Goal: Information Seeking & Learning: Learn about a topic

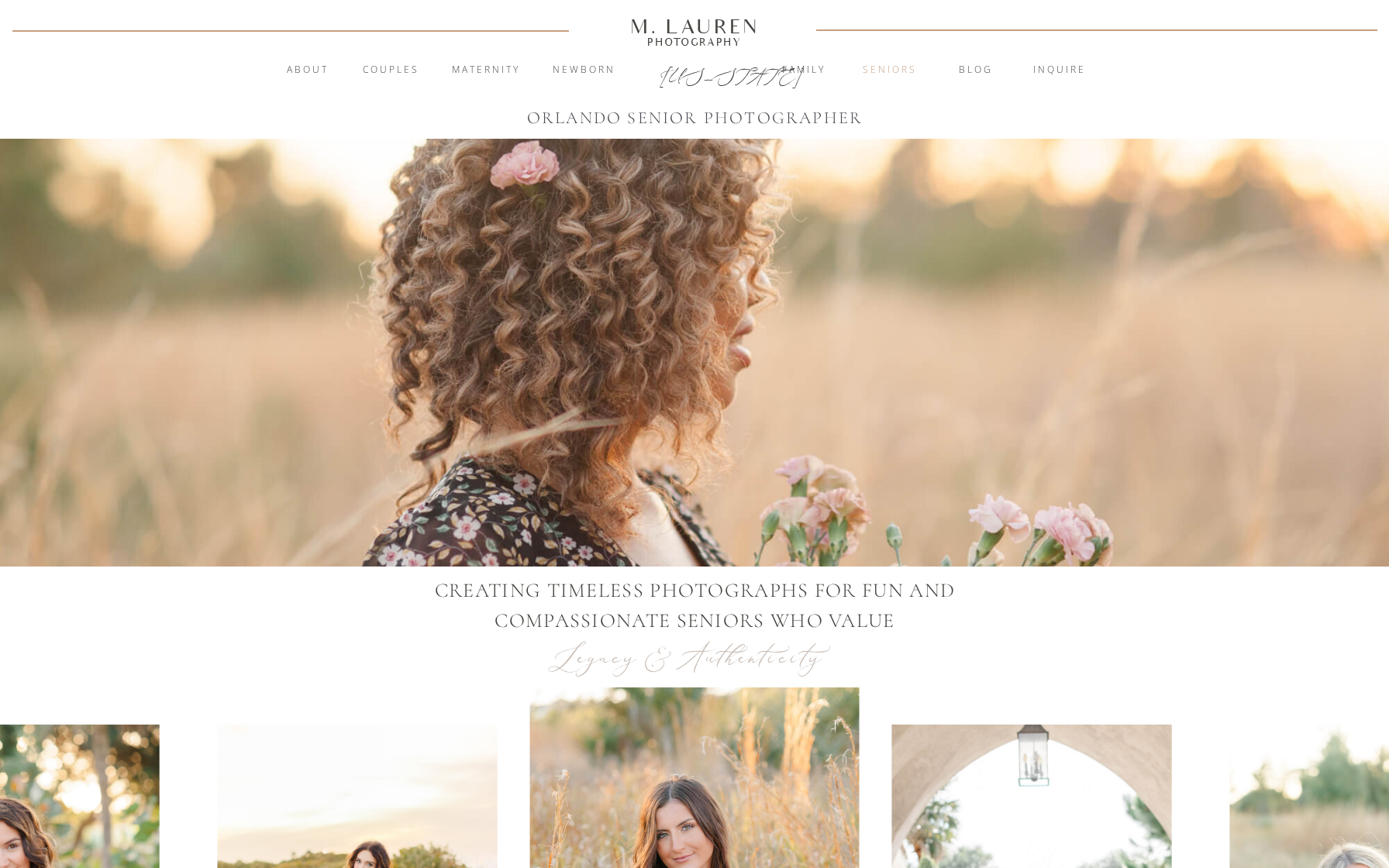
click at [882, 68] on nav "Seniors" at bounding box center [890, 70] width 83 height 16
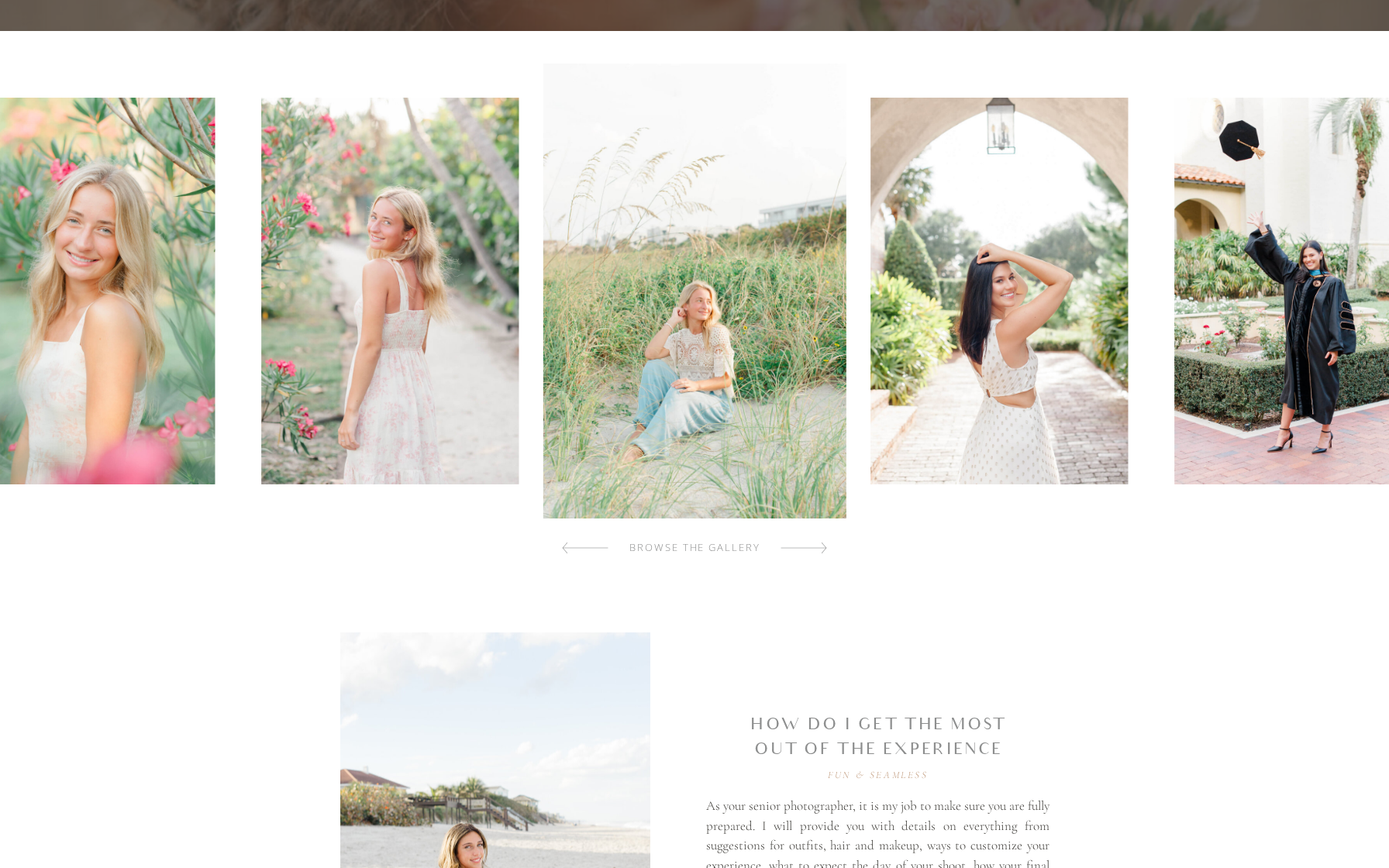
scroll to position [441, 0]
click at [822, 546] on div at bounding box center [804, 547] width 47 height 31
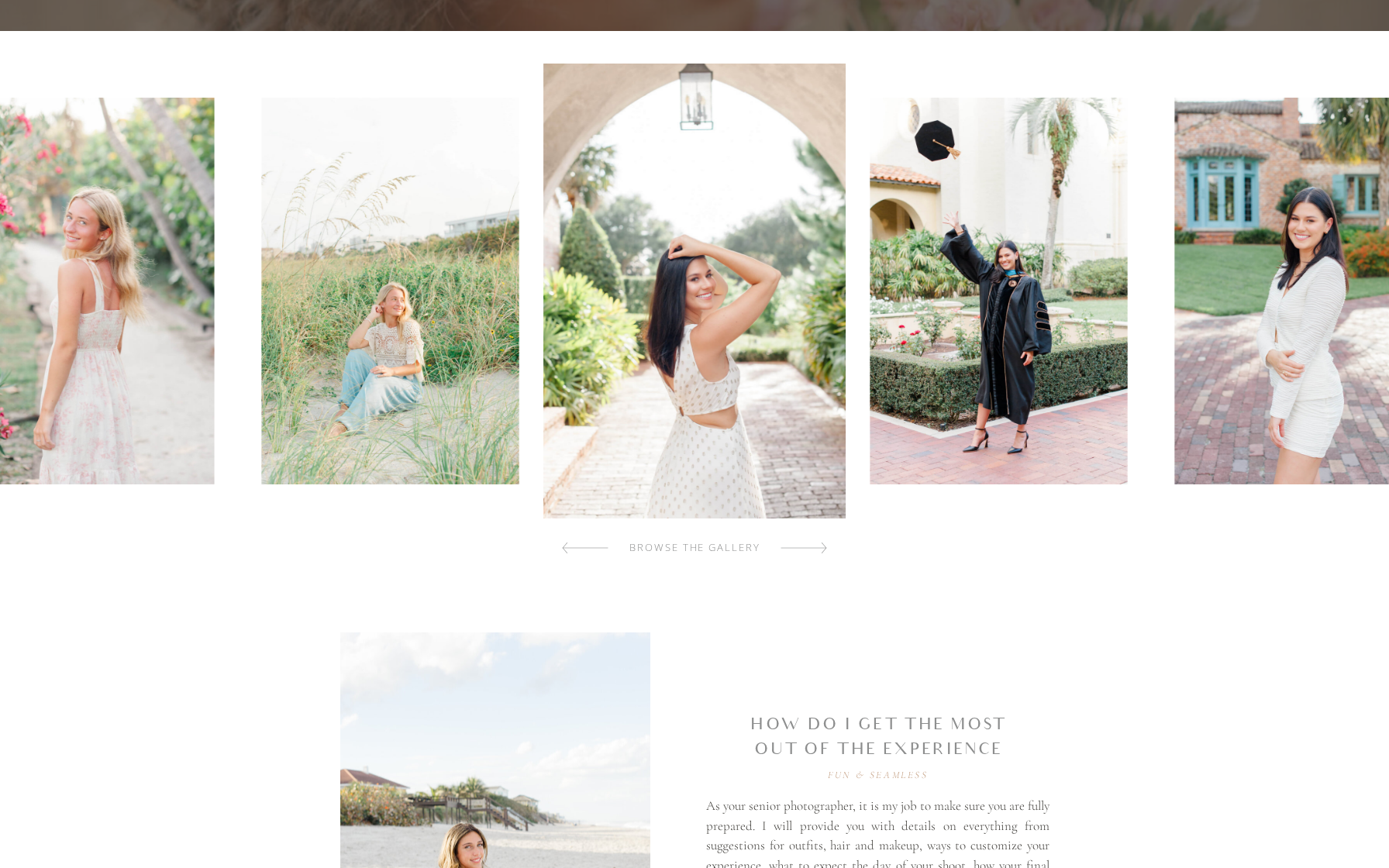
click at [822, 546] on div at bounding box center [804, 547] width 47 height 31
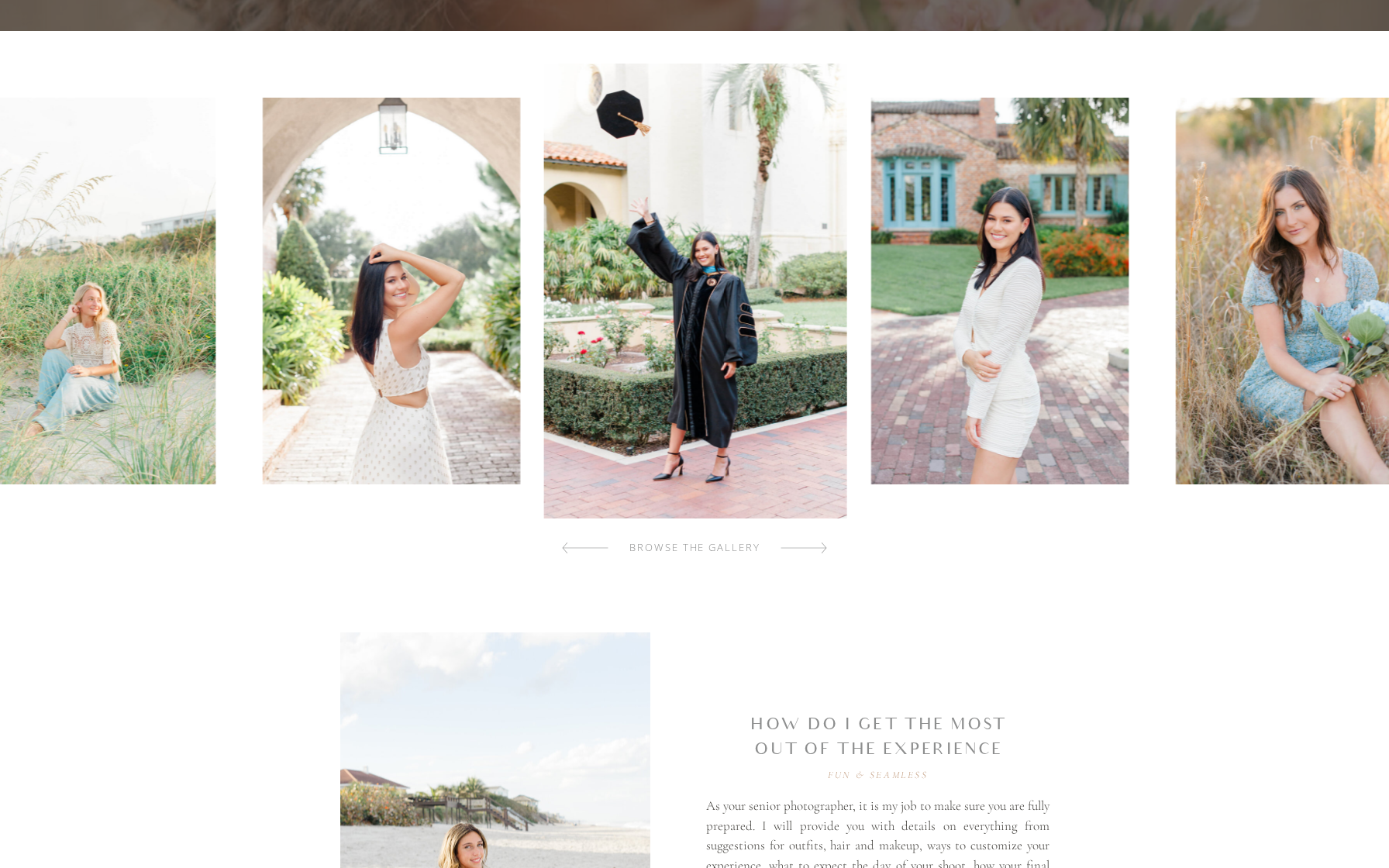
click at [822, 546] on div at bounding box center [804, 547] width 47 height 31
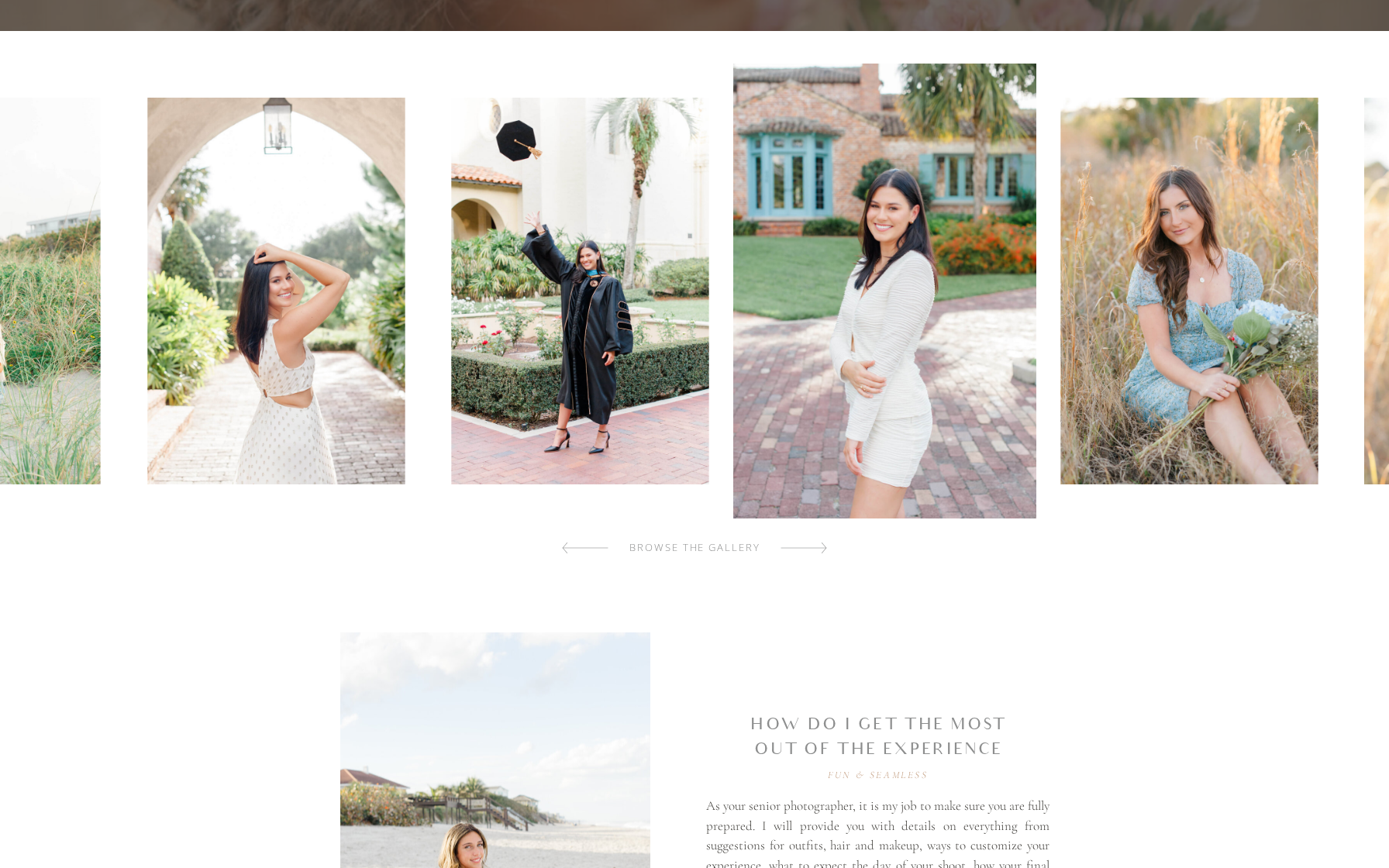
click at [822, 546] on div at bounding box center [804, 547] width 47 height 31
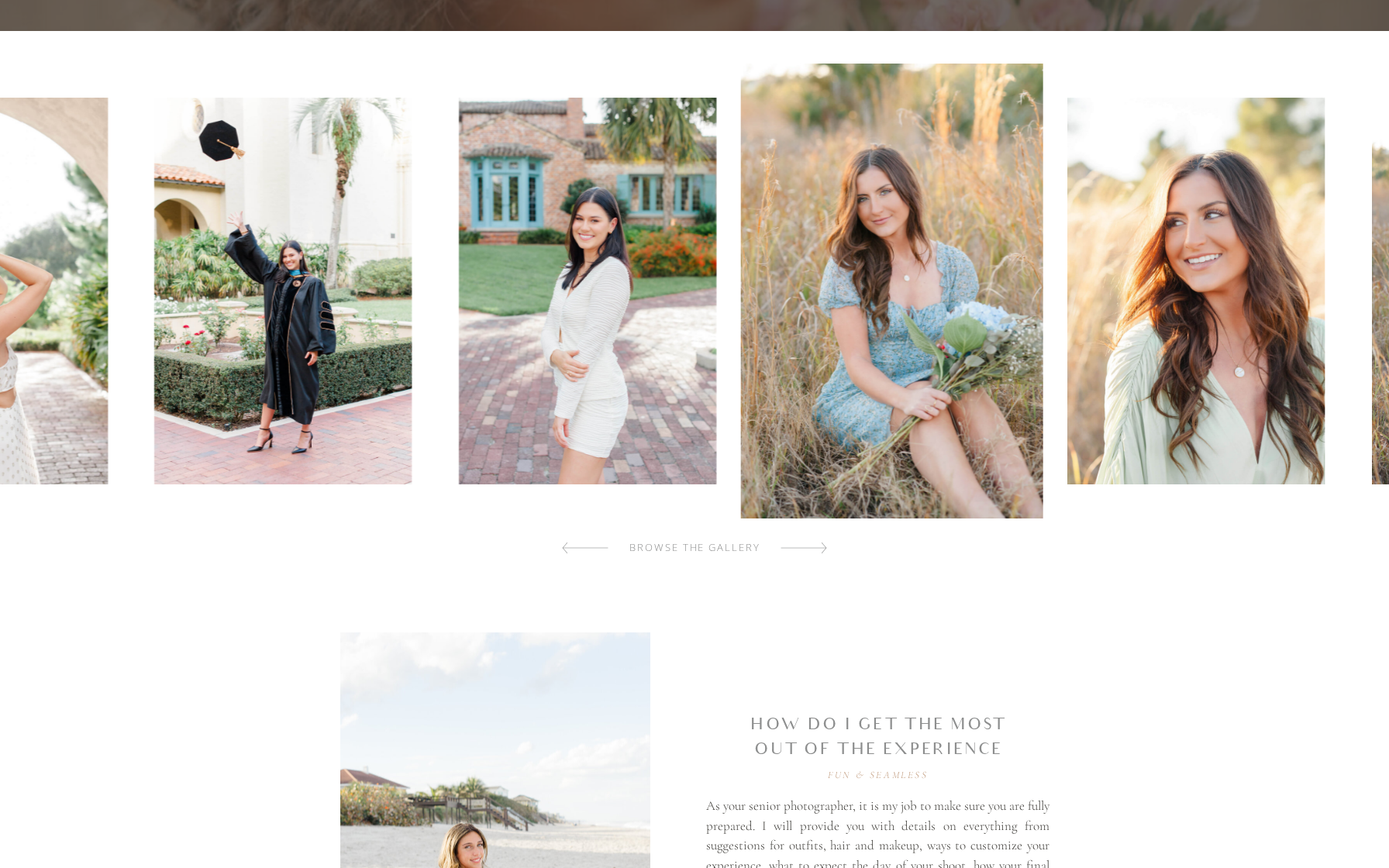
click at [822, 546] on div at bounding box center [804, 547] width 47 height 31
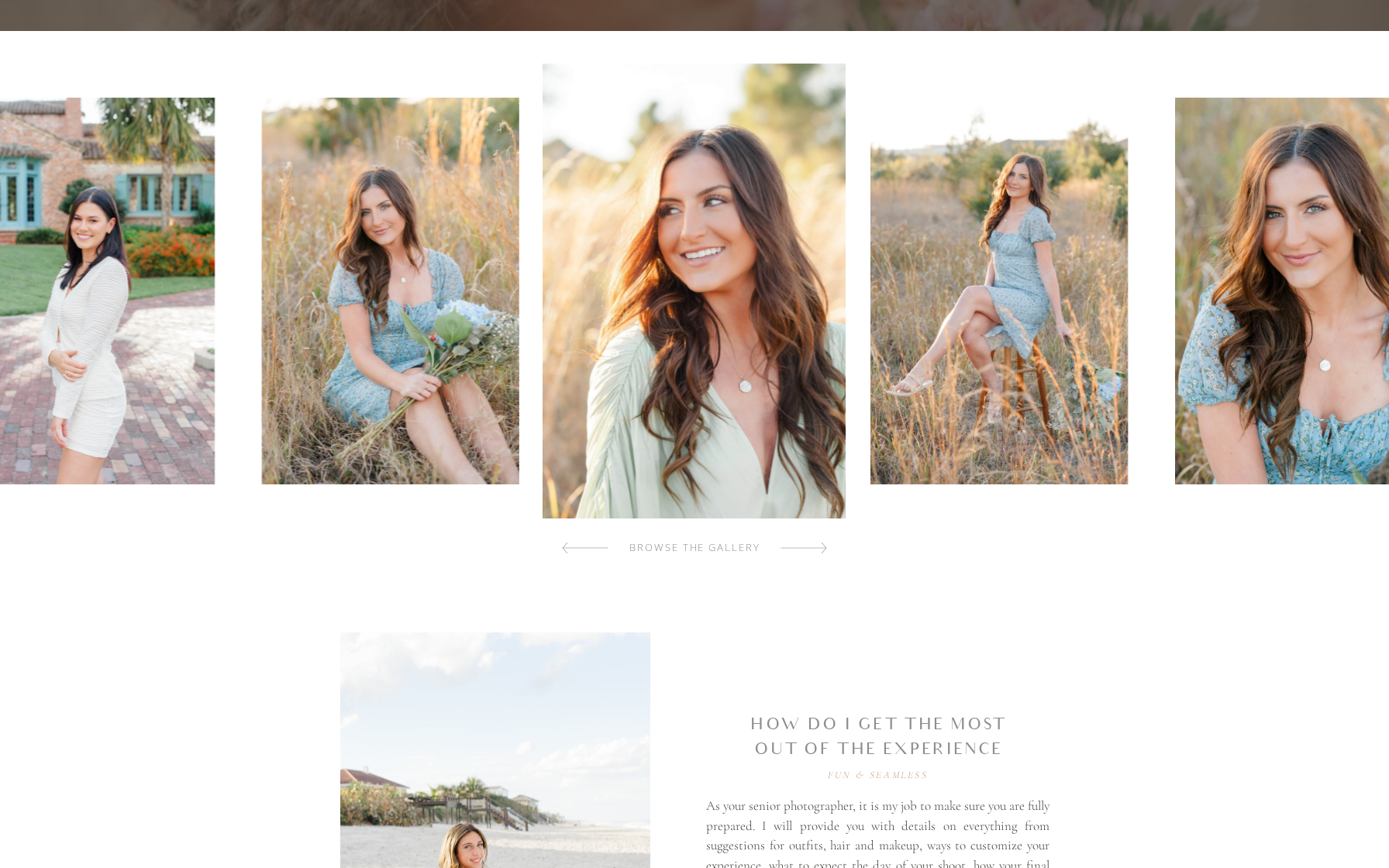
click at [822, 546] on div at bounding box center [804, 547] width 47 height 31
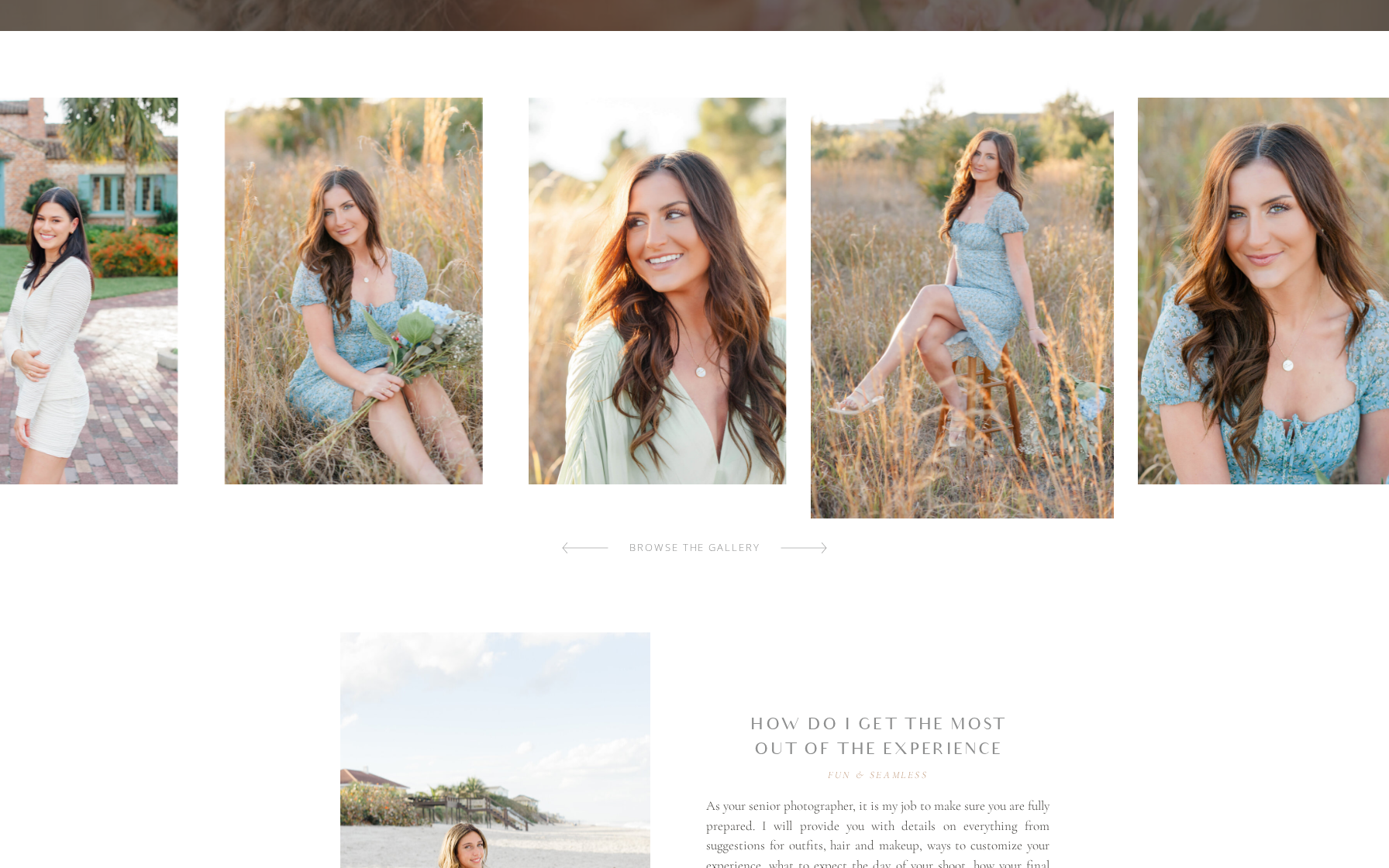
click at [822, 546] on div at bounding box center [804, 547] width 47 height 31
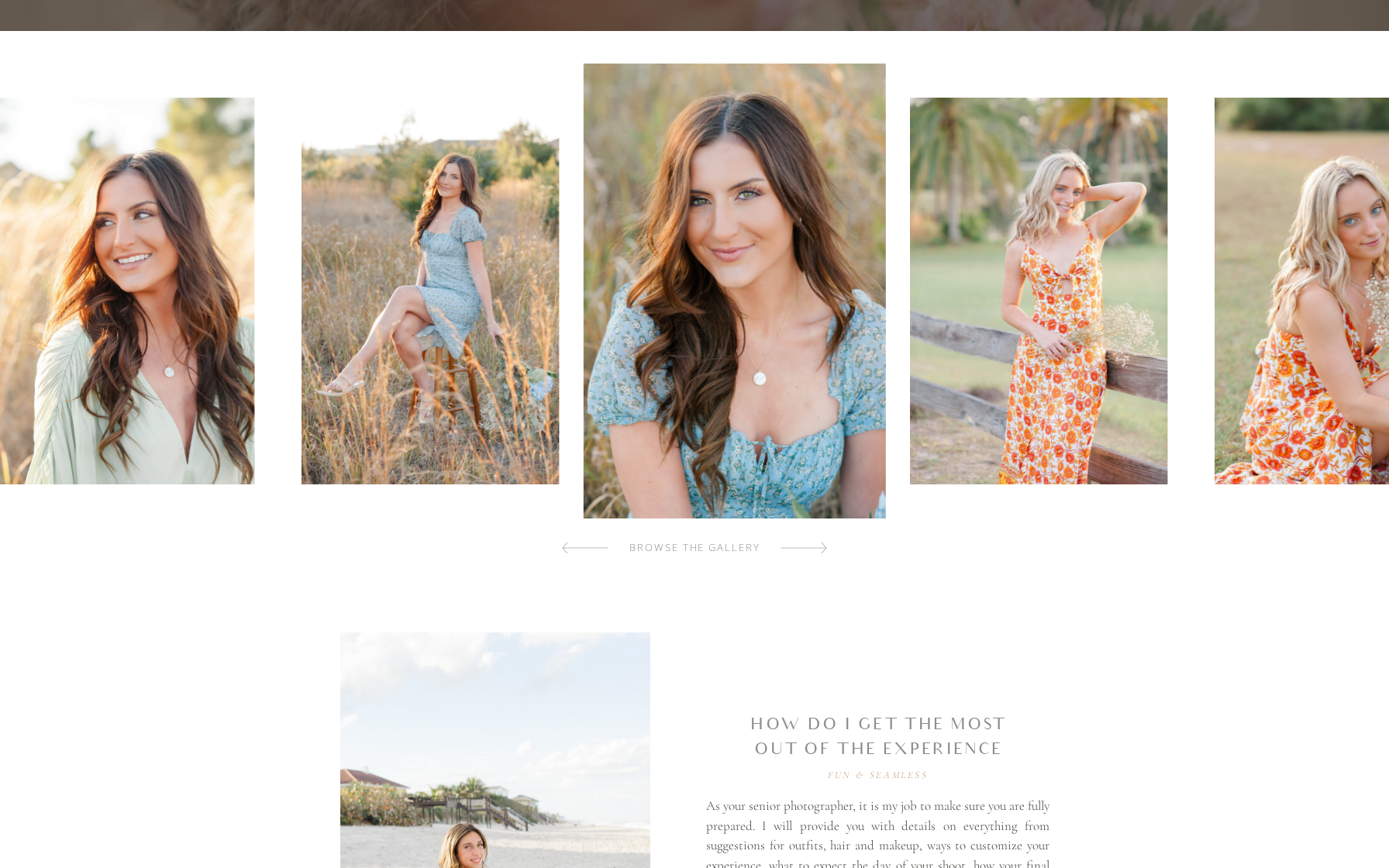
click at [822, 546] on div at bounding box center [804, 547] width 47 height 31
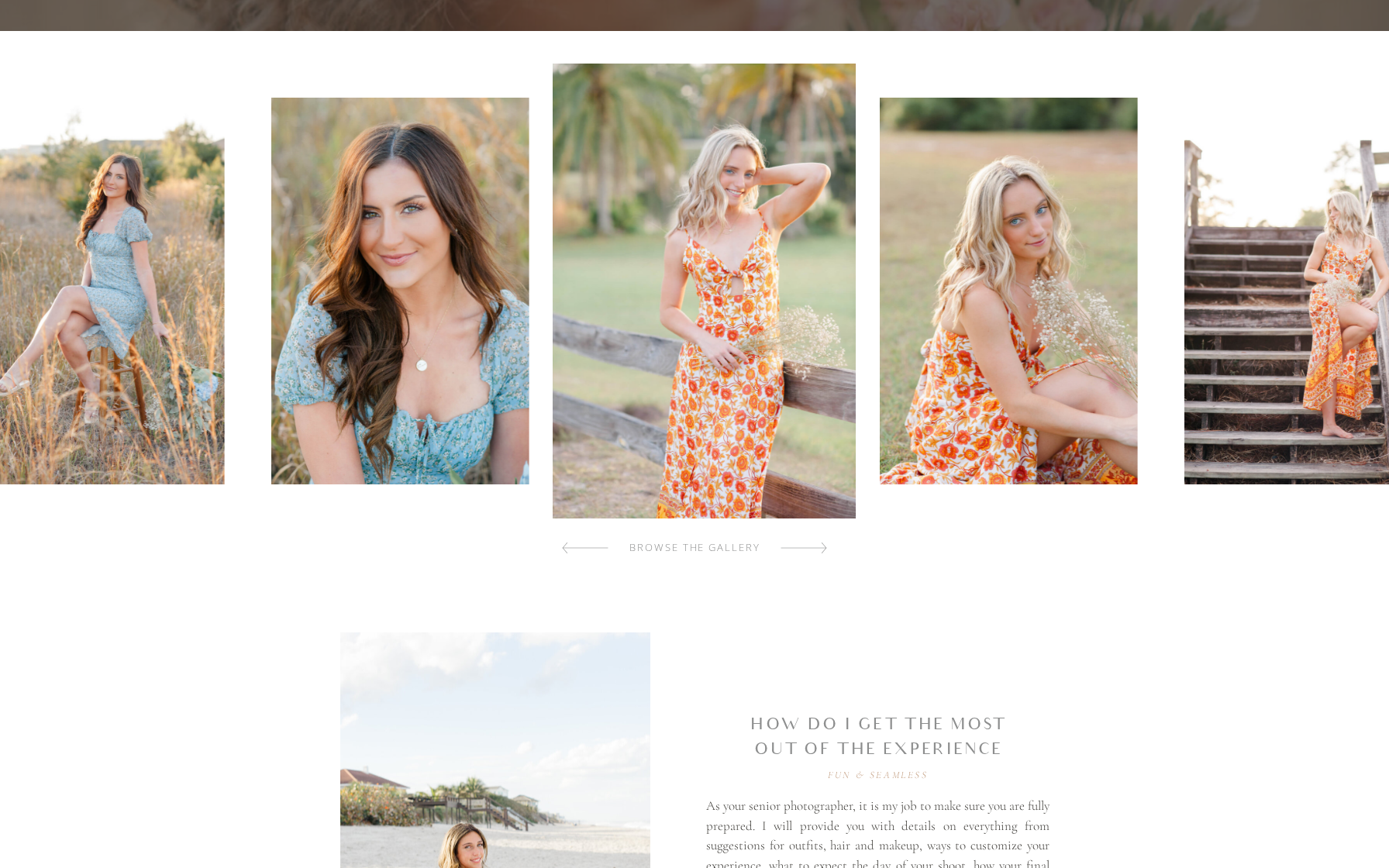
click at [822, 546] on div at bounding box center [804, 547] width 47 height 31
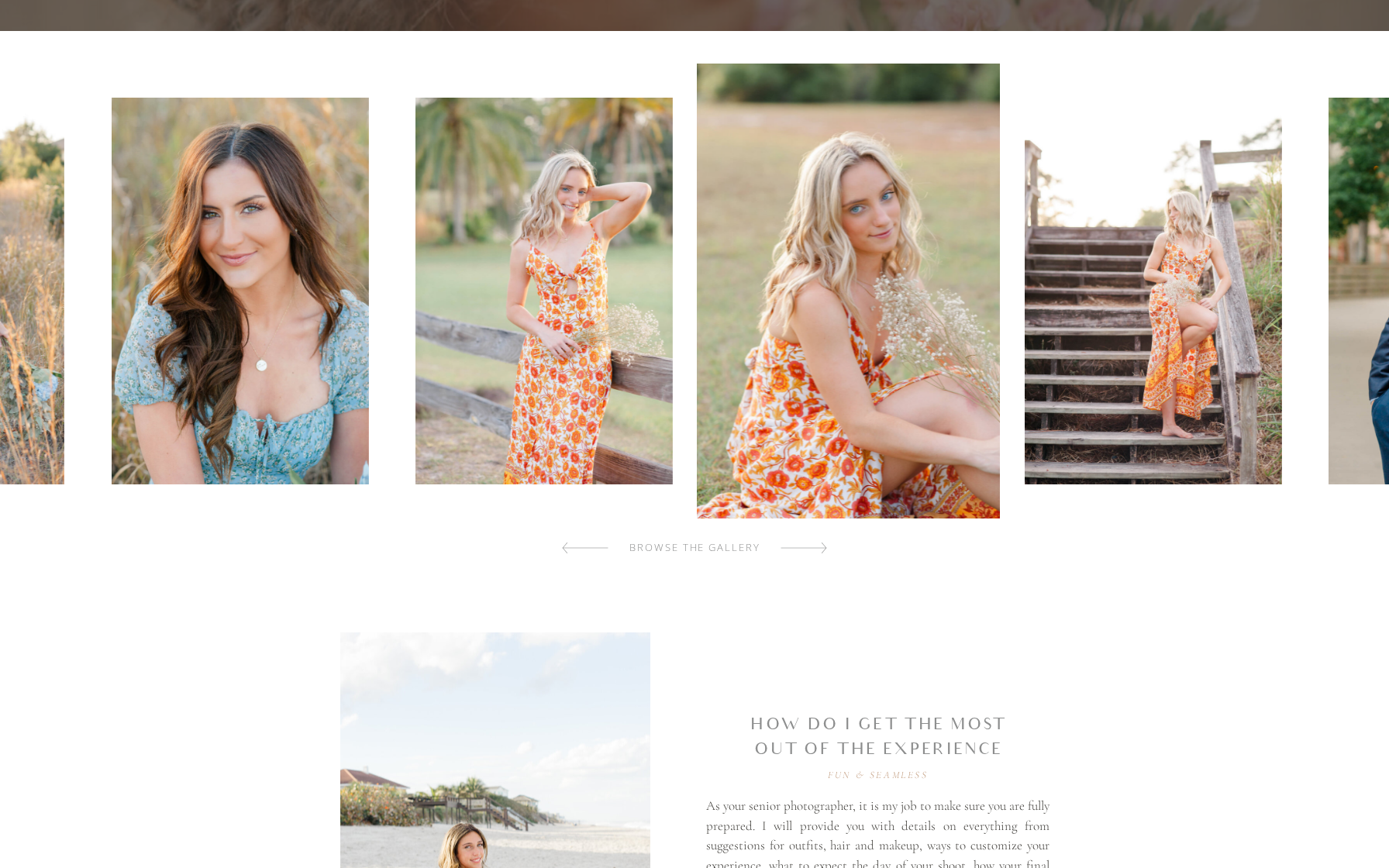
click at [822, 546] on div at bounding box center [804, 547] width 47 height 31
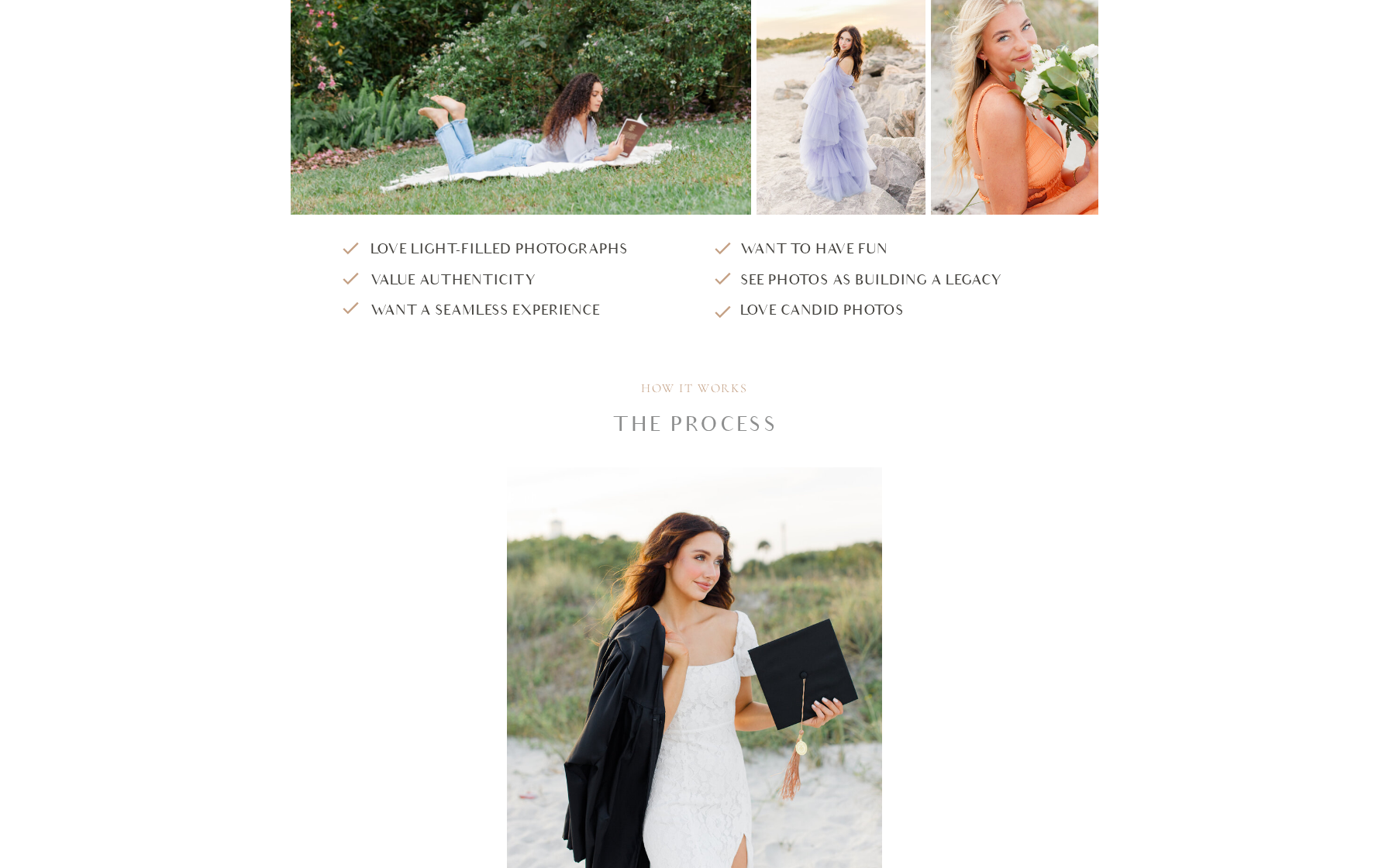
scroll to position [1744, 0]
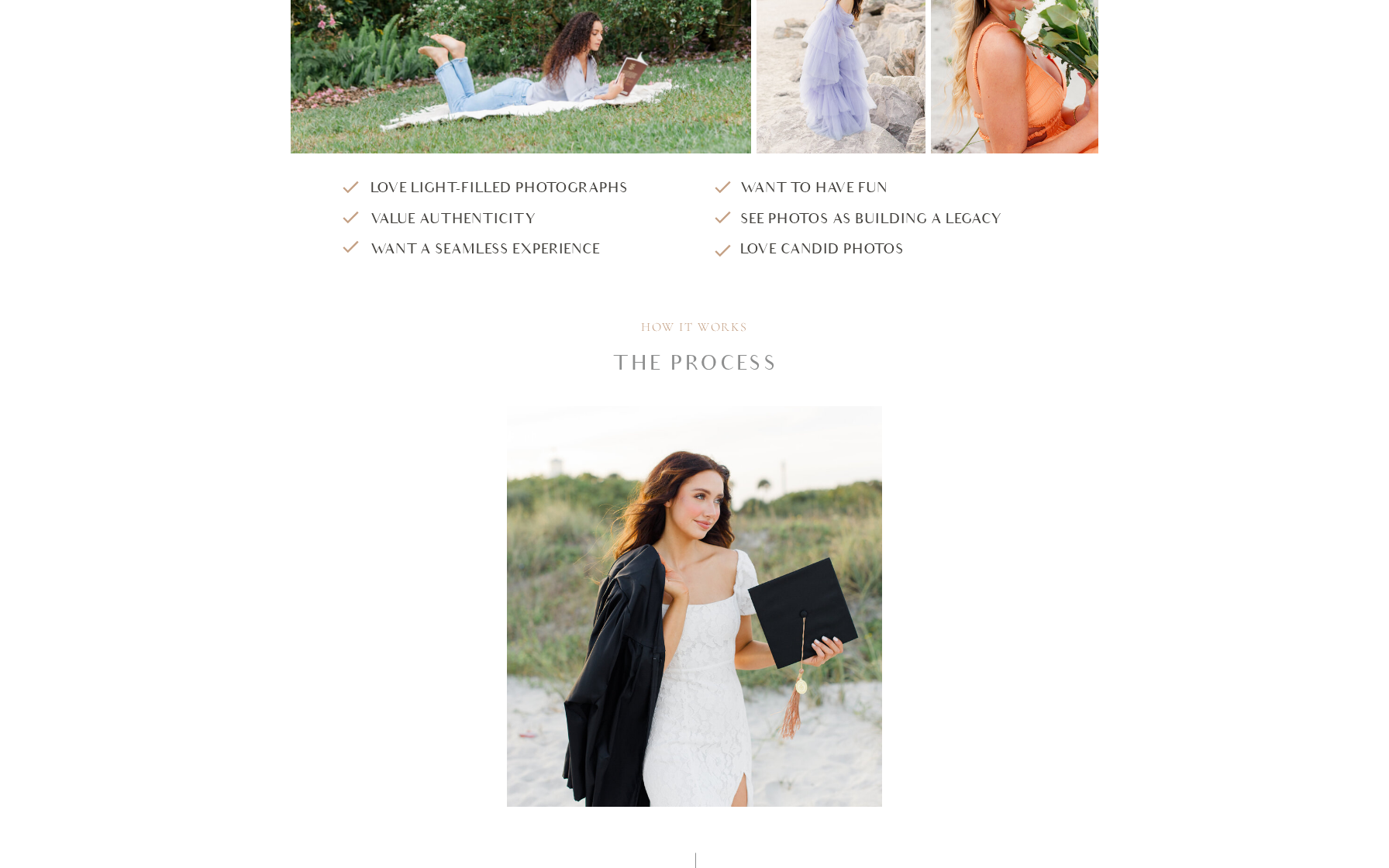
click at [773, 247] on p "want to have fun see photos as building a legacy love candid photos" at bounding box center [901, 217] width 322 height 88
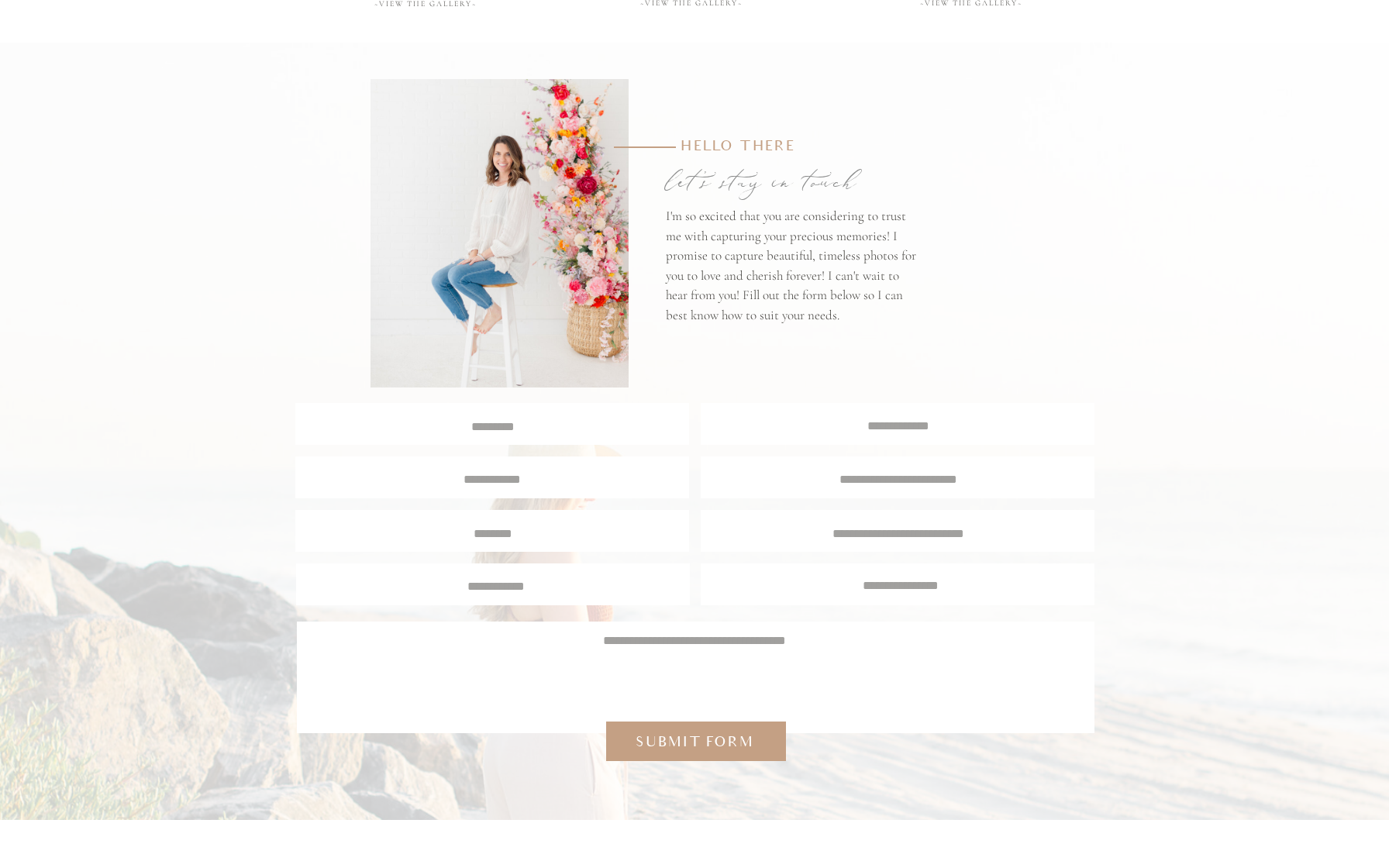
scroll to position [5923, 0]
